Goal: Information Seeking & Learning: Learn about a topic

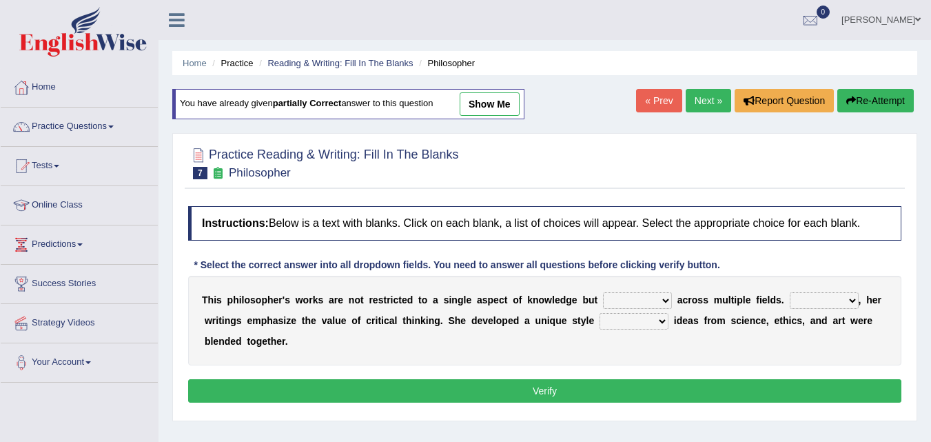
click at [119, 127] on link "Practice Questions" at bounding box center [79, 124] width 157 height 34
click at [114, 127] on span at bounding box center [111, 126] width 6 height 3
click at [114, 126] on span at bounding box center [111, 126] width 6 height 3
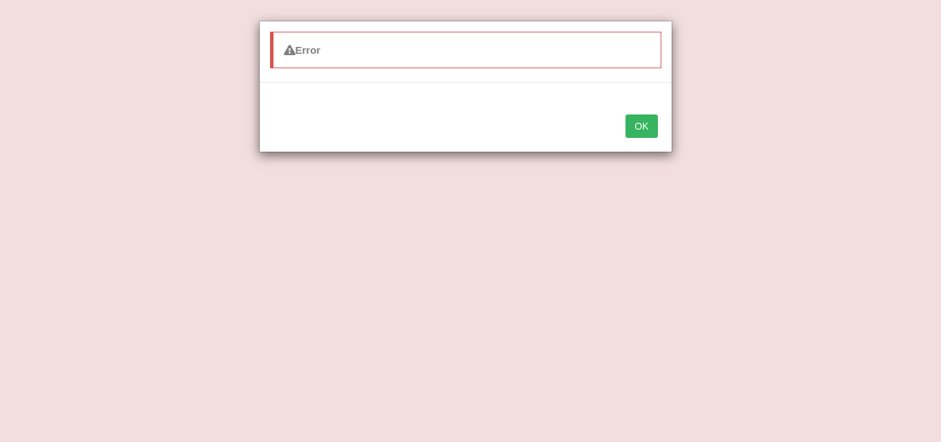
click at [638, 126] on button "OK" at bounding box center [641, 125] width 32 height 23
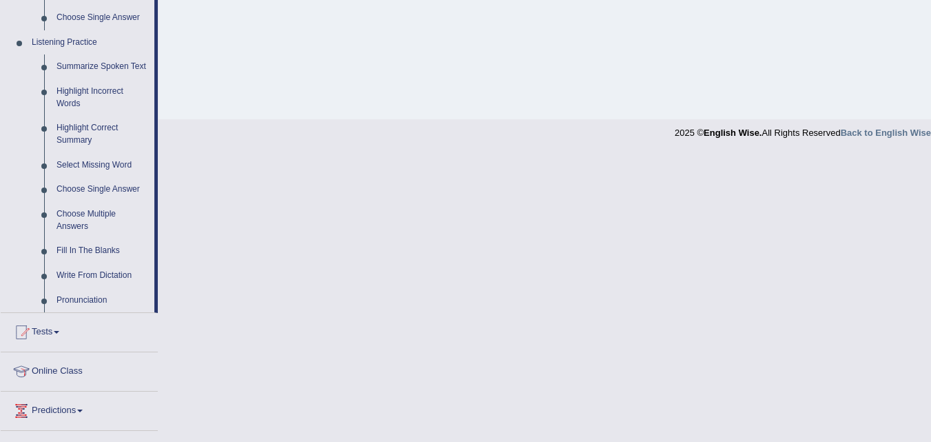
scroll to position [677, 0]
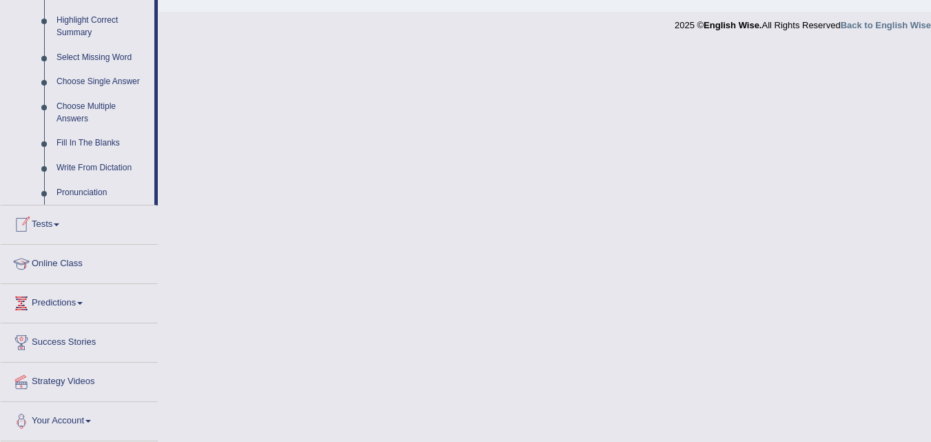
click at [59, 226] on span at bounding box center [57, 224] width 6 height 3
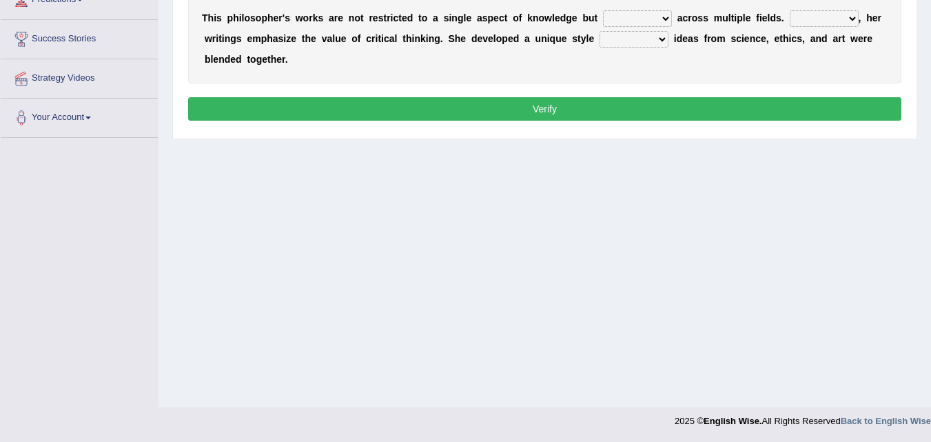
scroll to position [282, 0]
click at [83, 35] on span at bounding box center [80, 36] width 6 height 3
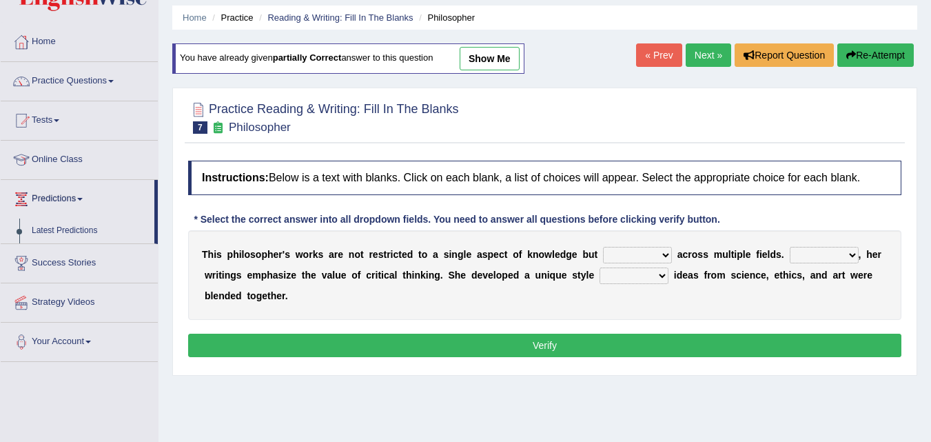
scroll to position [47, 0]
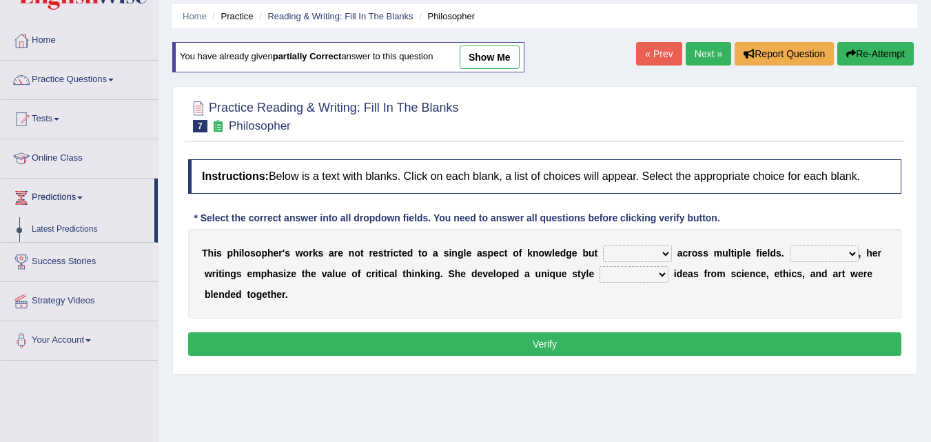
click at [123, 209] on link "Predictions" at bounding box center [78, 195] width 154 height 34
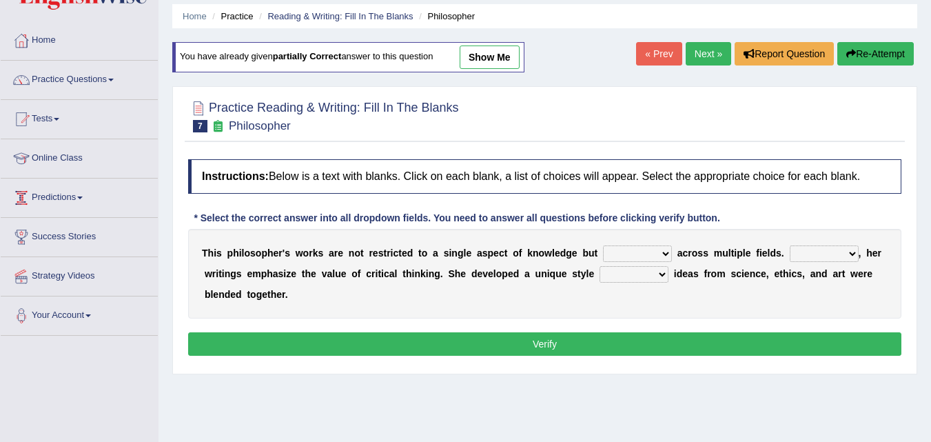
click at [176, 76] on div "You have already given partially correct answer to this question show me" at bounding box center [349, 64] width 354 height 44
click at [83, 198] on span at bounding box center [80, 197] width 6 height 3
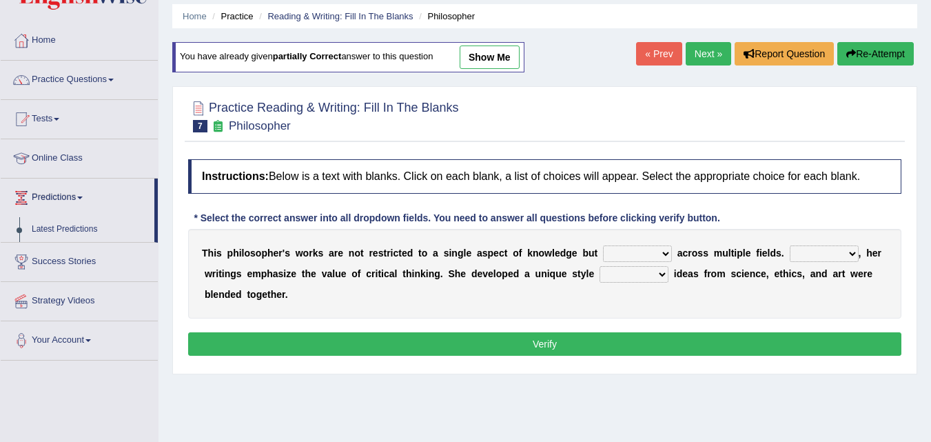
click at [48, 43] on link "Home" at bounding box center [79, 38] width 157 height 34
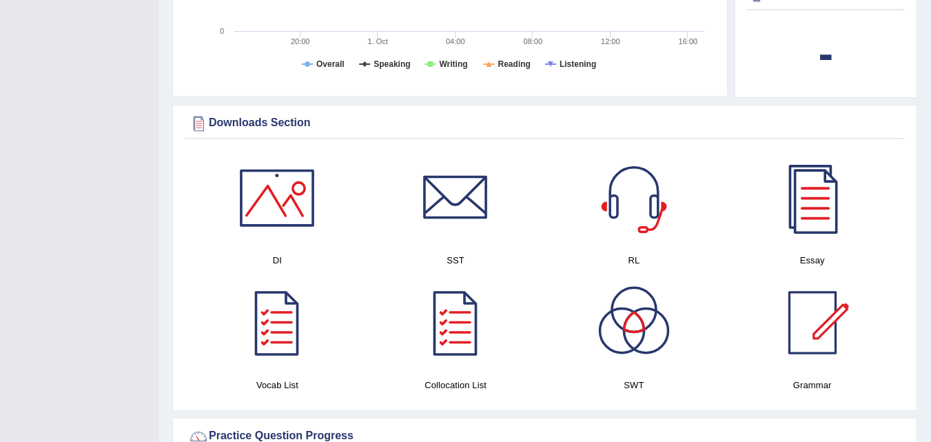
scroll to position [603, 0]
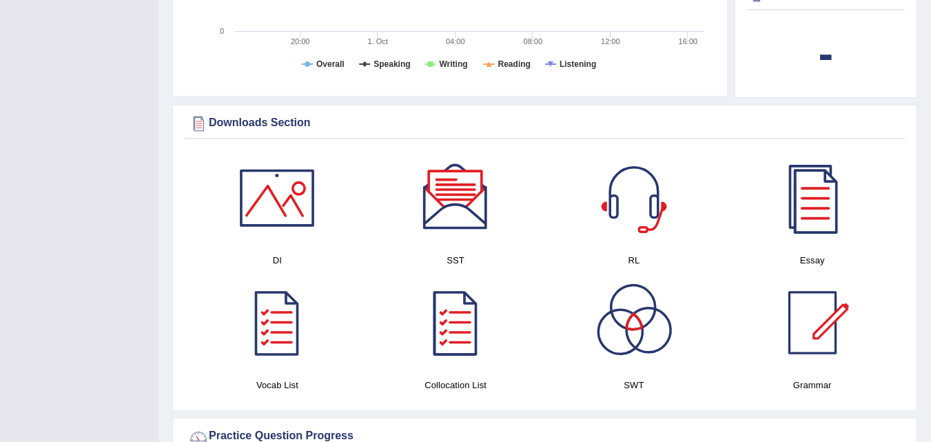
click at [813, 187] on div at bounding box center [812, 197] width 96 height 96
click at [636, 184] on div at bounding box center [634, 197] width 96 height 96
click at [453, 210] on div at bounding box center [455, 197] width 96 height 96
click at [282, 196] on div at bounding box center [277, 197] width 96 height 96
click at [276, 328] on div at bounding box center [277, 322] width 96 height 96
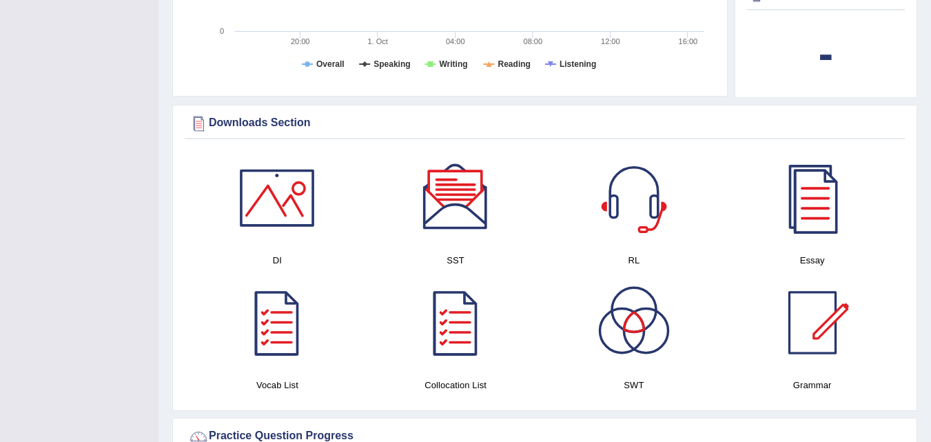
click at [453, 315] on div at bounding box center [455, 322] width 96 height 96
click at [651, 318] on div at bounding box center [634, 322] width 96 height 96
click at [818, 319] on div at bounding box center [812, 322] width 96 height 96
click at [813, 321] on div at bounding box center [812, 322] width 96 height 96
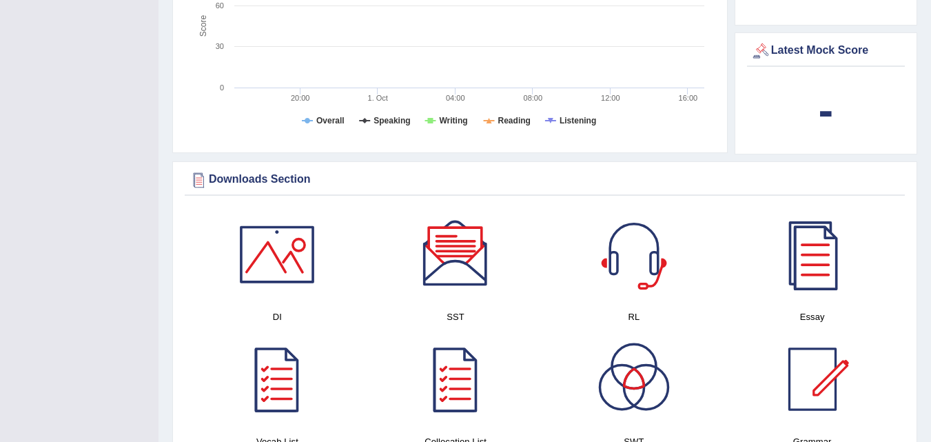
scroll to position [0, 0]
